Goal: Obtain resource: Download file/media

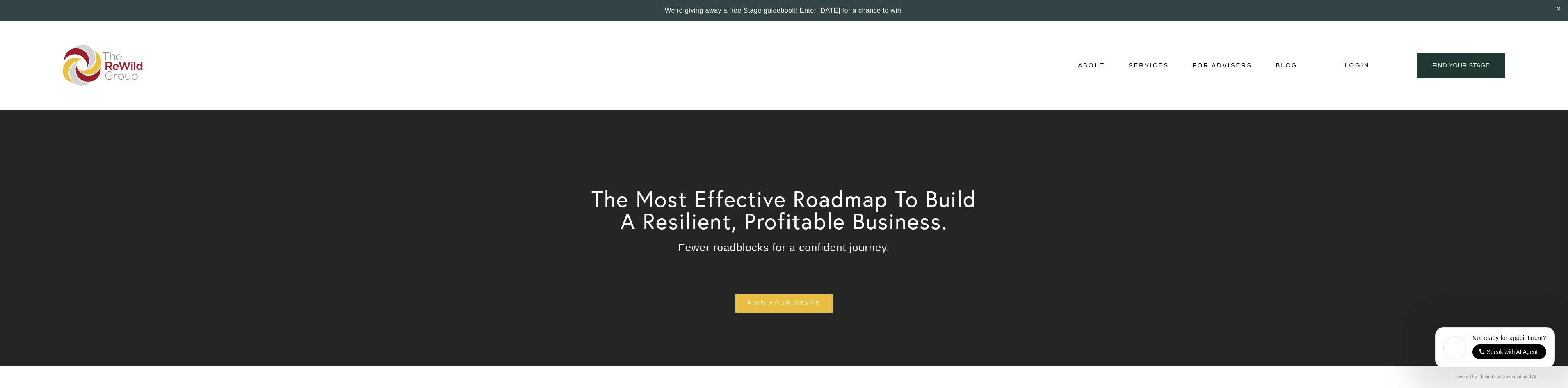
click at [1096, 60] on link "About" at bounding box center [1091, 65] width 27 height 12
click at [1096, 56] on div "About About Us Adviser Network Stages of Growth" at bounding box center [680, 65] width 1235 height 41
click at [1093, 62] on span "About" at bounding box center [1091, 65] width 27 height 11
click at [0, 0] on span "For Businesses" at bounding box center [0, 0] width 0 height 0
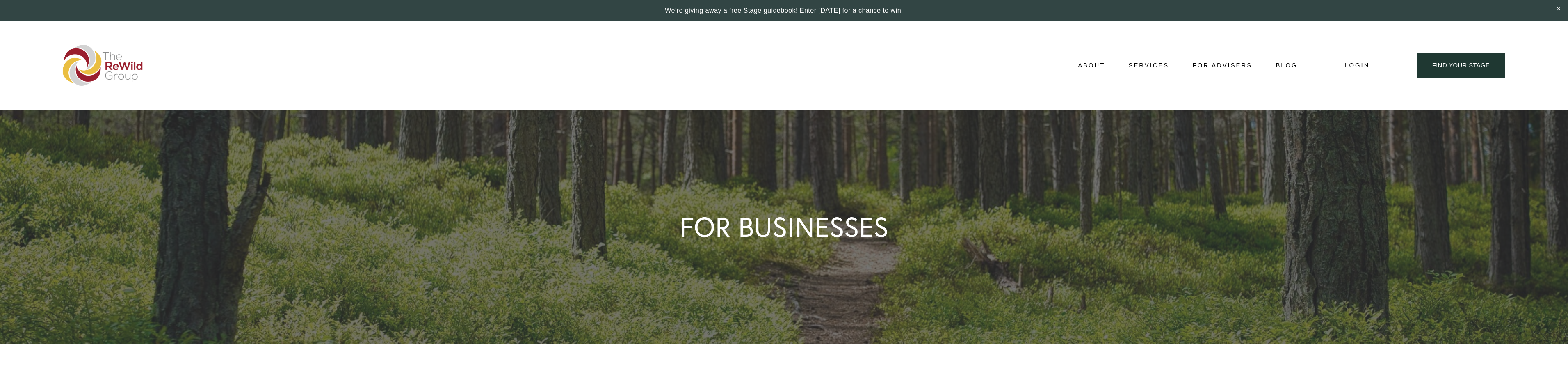
click at [1286, 63] on link "Blog" at bounding box center [1287, 65] width 22 height 12
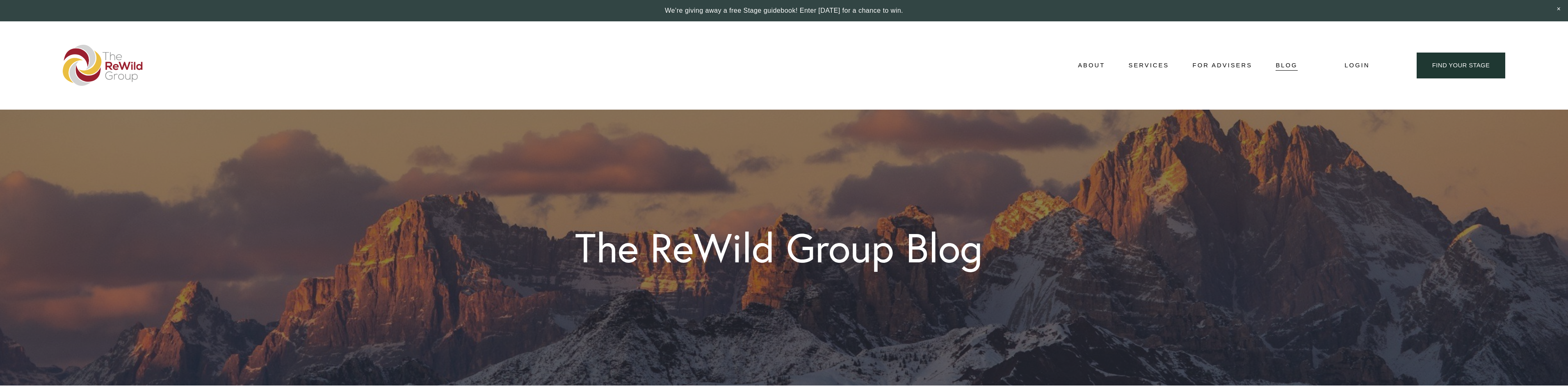
click at [0, 0] on link "Media Kit" at bounding box center [0, 0] width 0 height 0
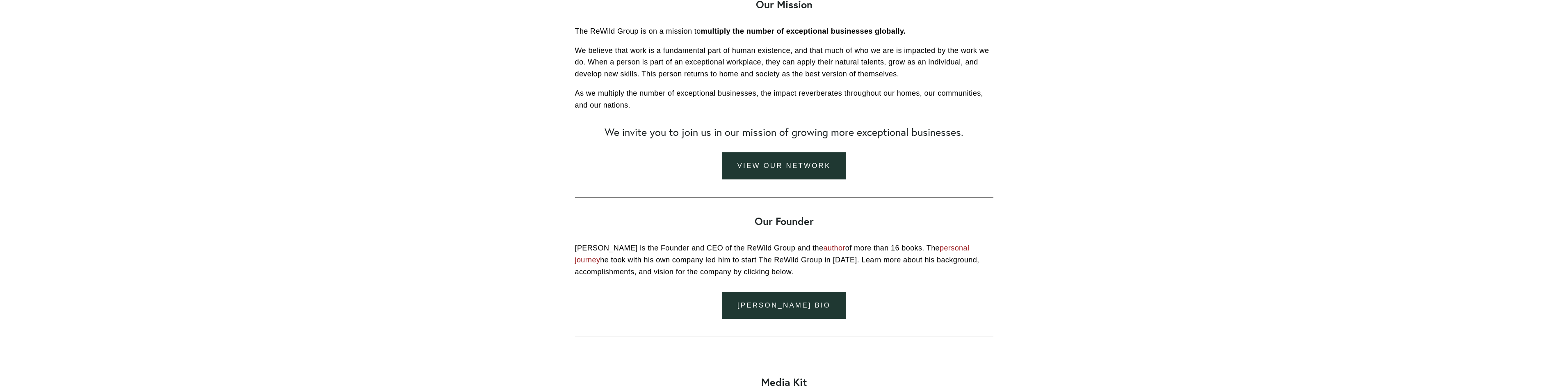
scroll to position [1123, 0]
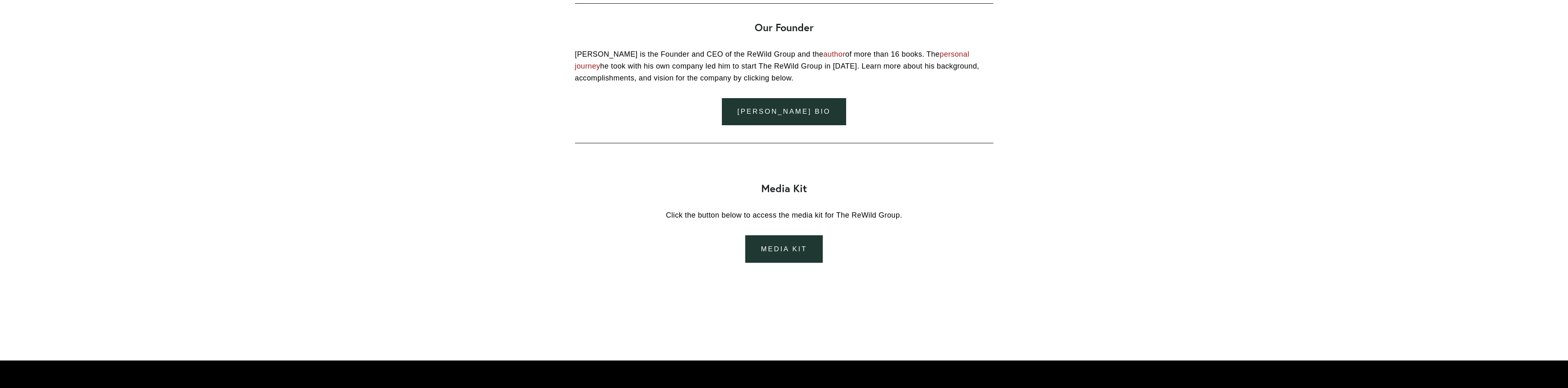
click at [788, 249] on link "media kit" at bounding box center [783, 249] width 77 height 27
